Goal: Transaction & Acquisition: Purchase product/service

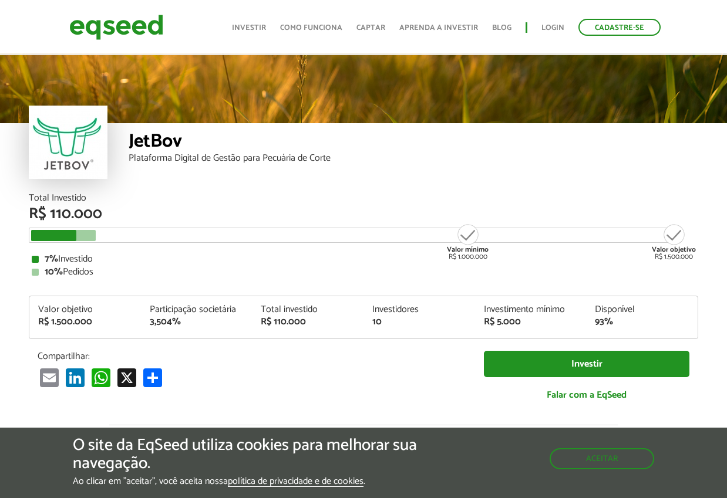
scroll to position [1279, 0]
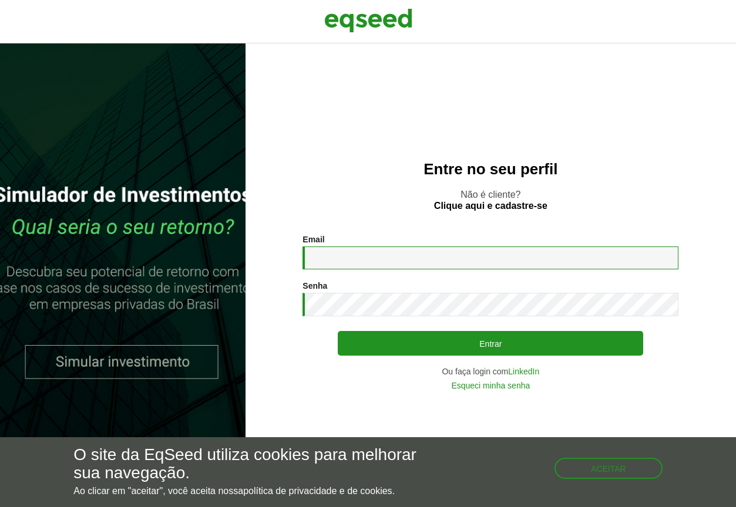
type input "**********"
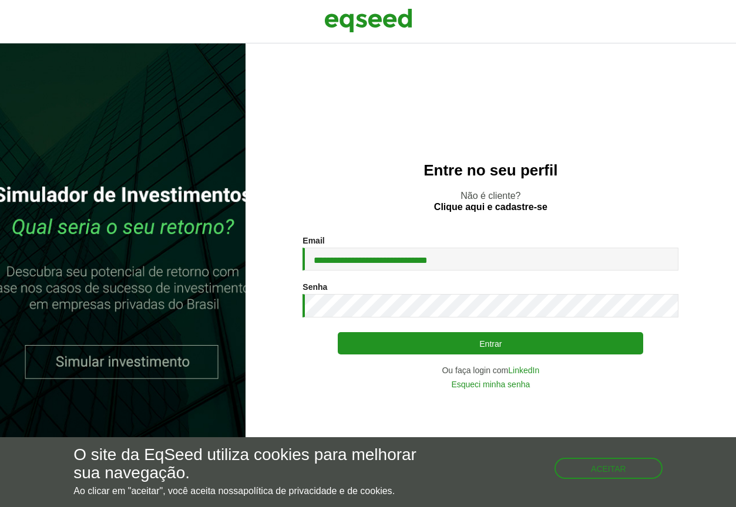
click at [483, 346] on button "Entrar" at bounding box center [490, 343] width 305 height 22
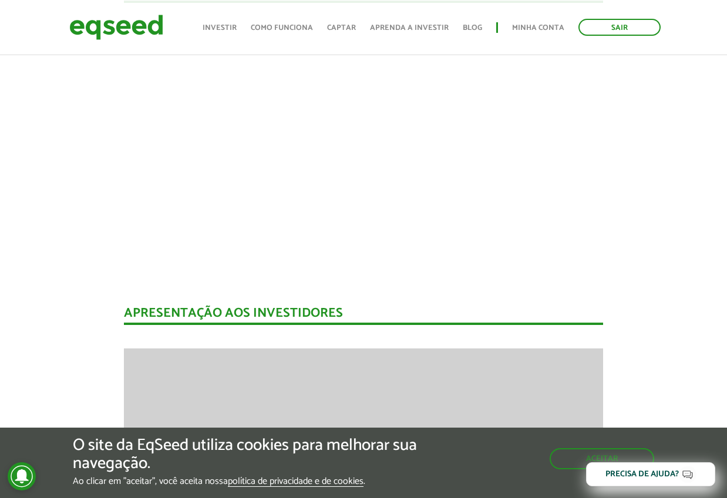
scroll to position [1185, 0]
